Goal: Check status: Check status

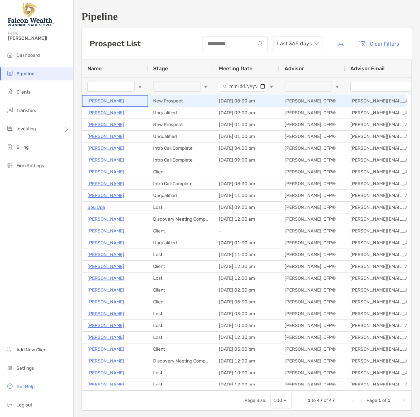
click at [103, 99] on p "Michael Madigan" at bounding box center [105, 101] width 37 height 8
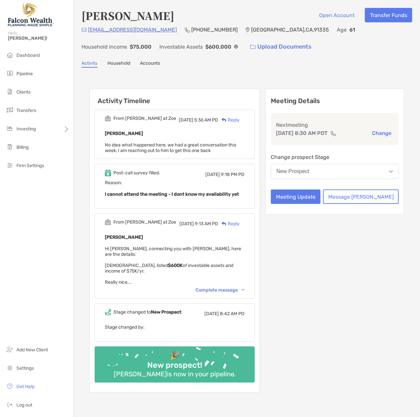
click at [243, 287] on div "Complete message" at bounding box center [219, 290] width 49 height 6
